Goal: Navigation & Orientation: Find specific page/section

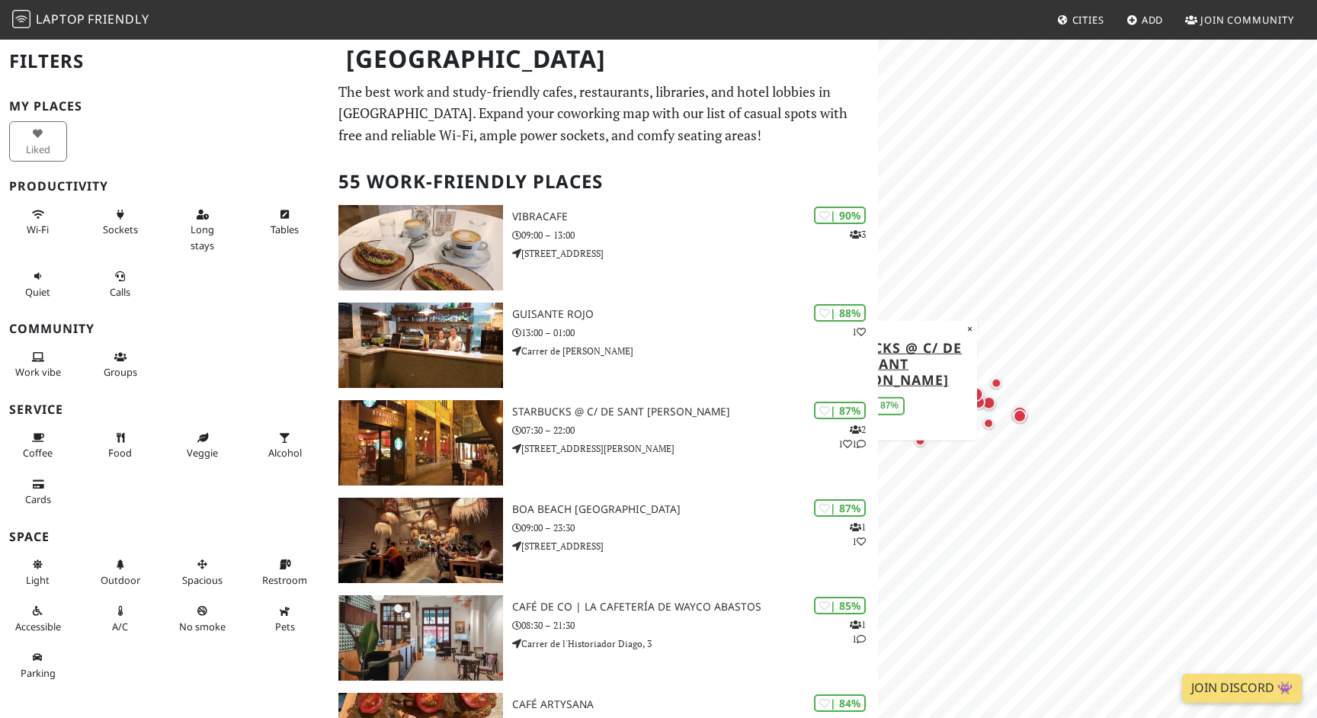
click at [879, 418] on div "MapLibre | Protomaps © OpenStreetMap Starbucks @ C/ de Sant [PERSON_NAME] 87% ×" at bounding box center [1097, 397] width 439 height 718
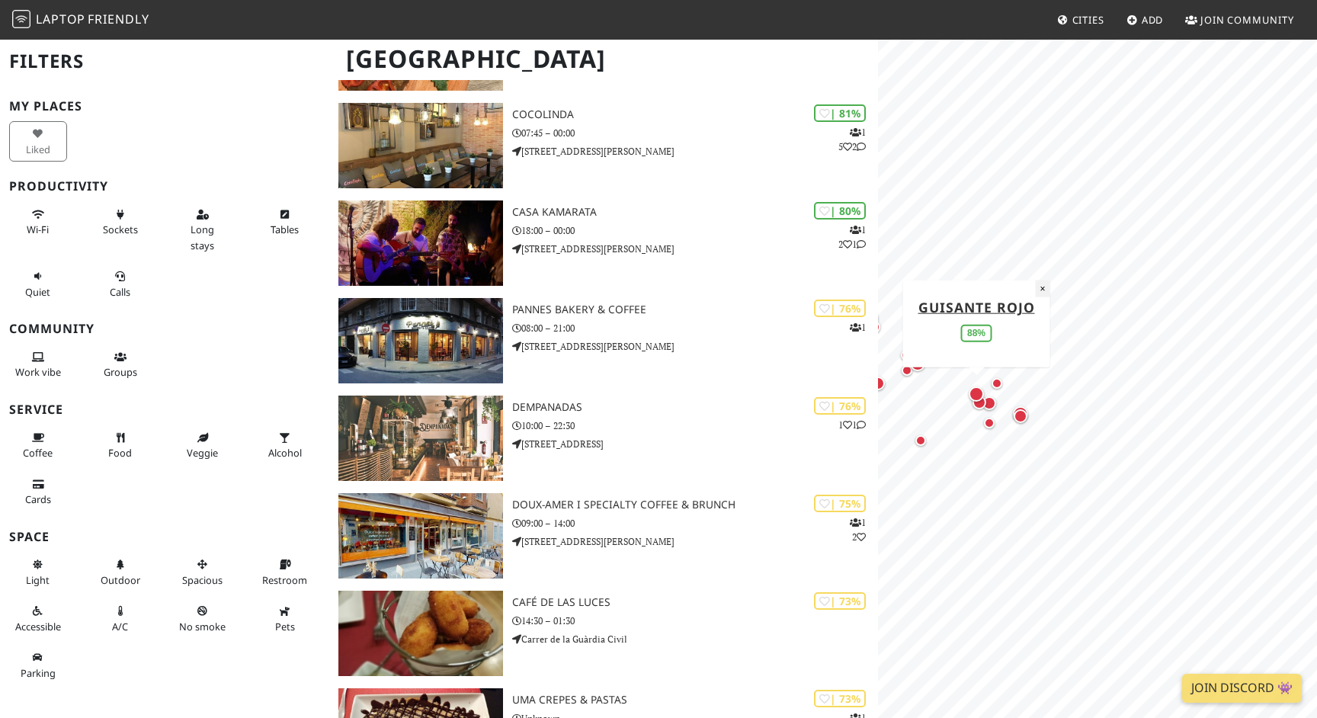
click at [1041, 290] on button "×" at bounding box center [1043, 288] width 14 height 17
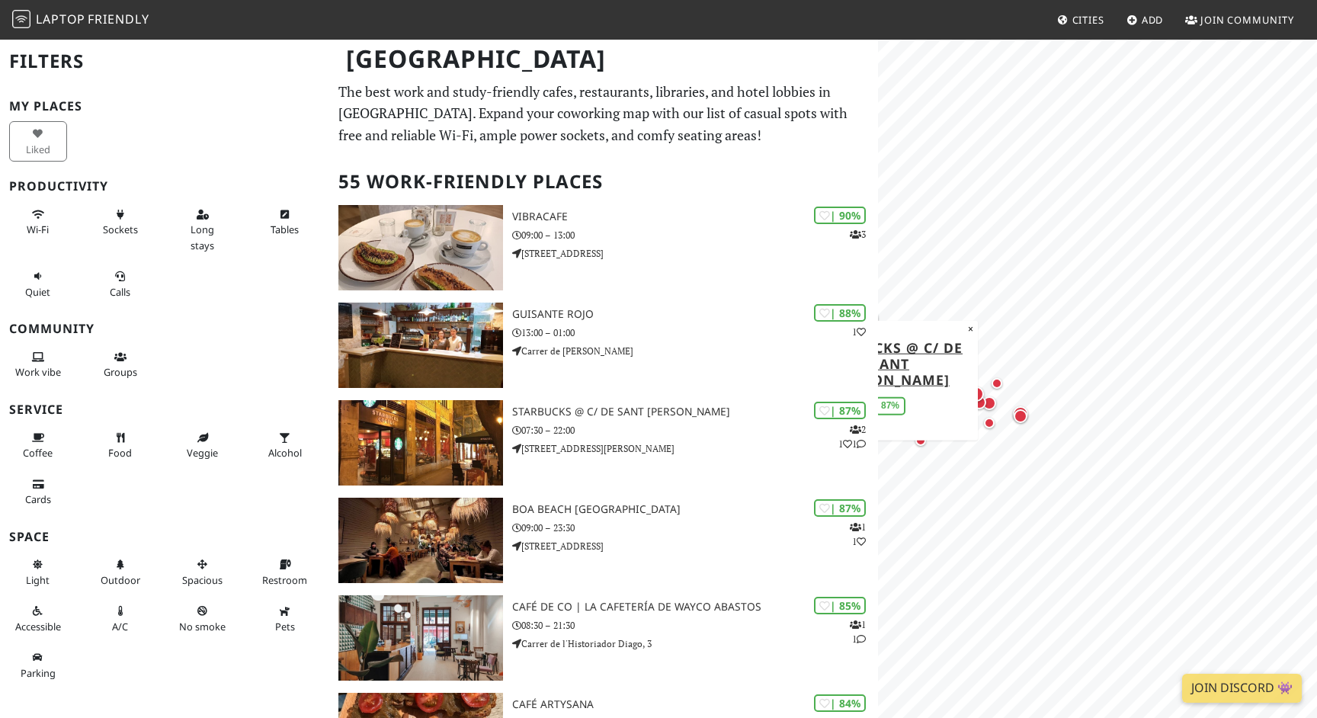
scroll to position [0, 0]
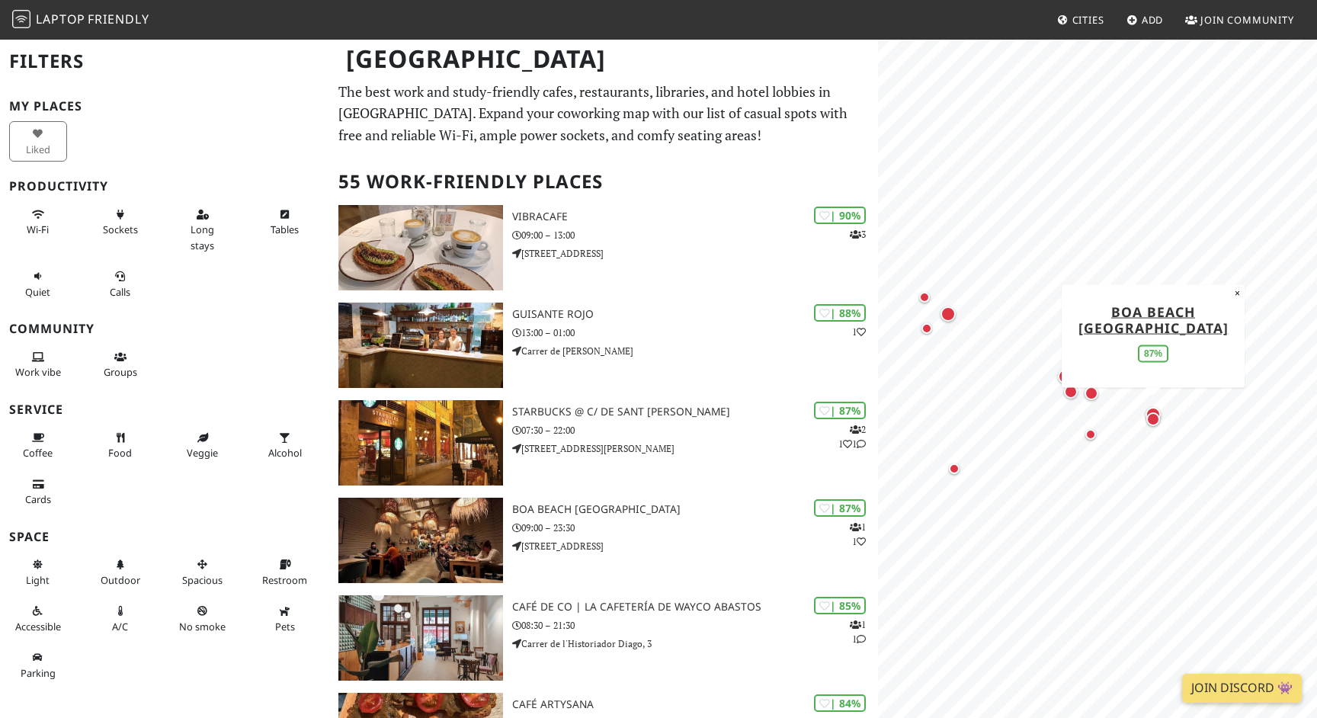
click at [1156, 406] on div "Map marker" at bounding box center [1153, 414] width 21 height 21
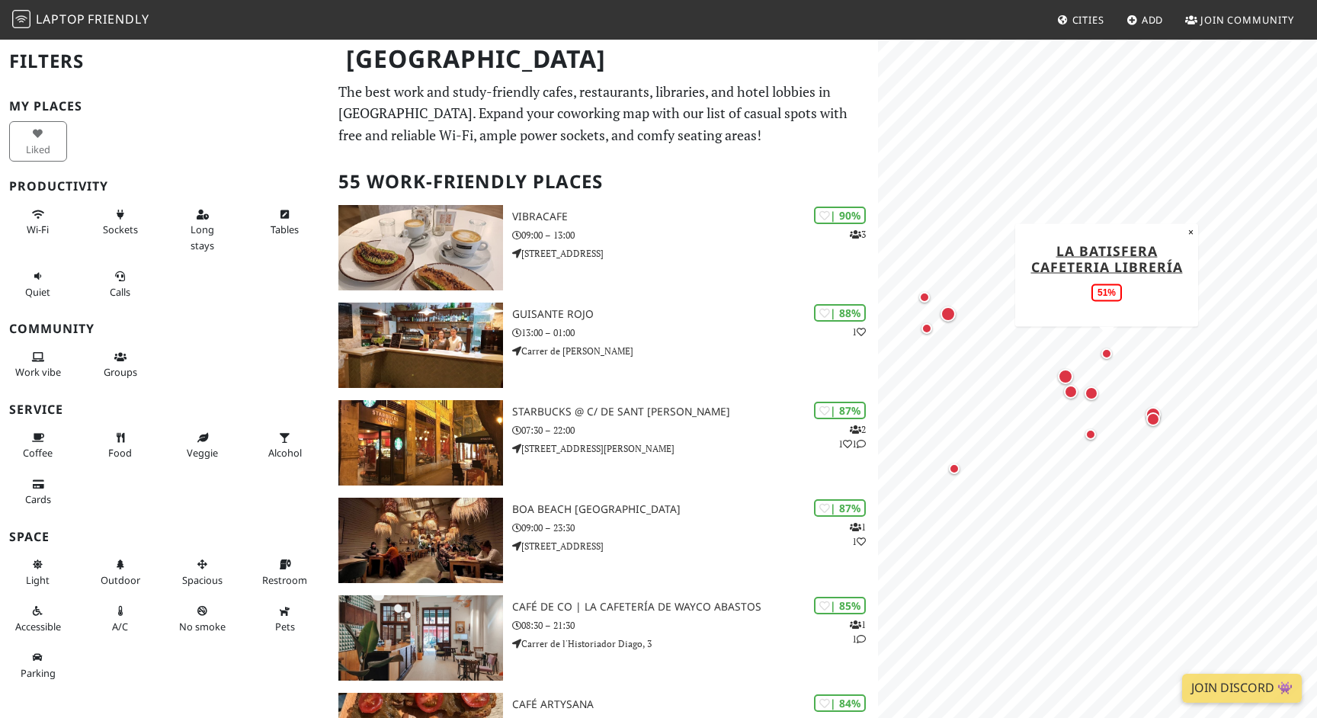
click at [1107, 351] on div "Map marker" at bounding box center [1107, 353] width 11 height 11
click at [1066, 371] on div "Map marker" at bounding box center [1065, 376] width 15 height 15
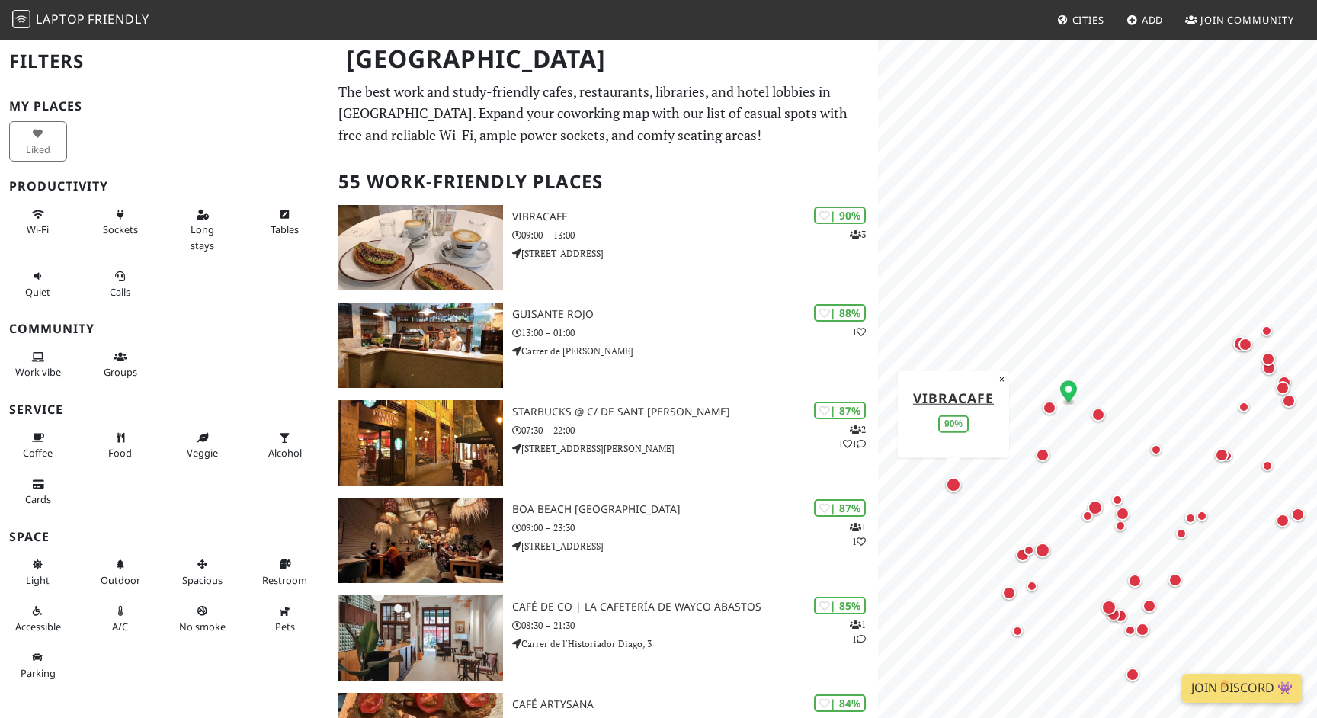
click at [954, 485] on div "Map marker" at bounding box center [953, 484] width 15 height 15
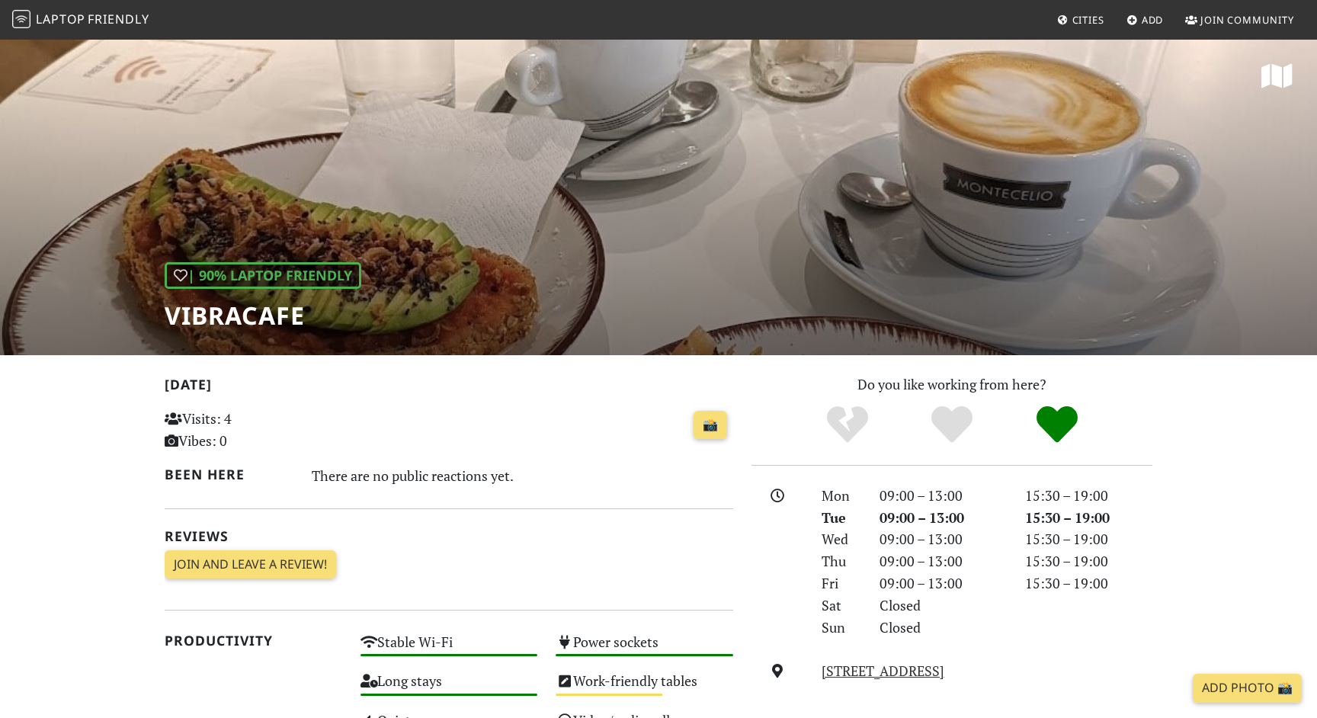
click at [717, 235] on div "| 90% Laptop Friendly Vibracafe" at bounding box center [658, 196] width 1317 height 317
click at [1160, 233] on div "| 90% Laptop Friendly Vibracafe" at bounding box center [658, 196] width 1317 height 317
